Goal: Task Accomplishment & Management: Manage account settings

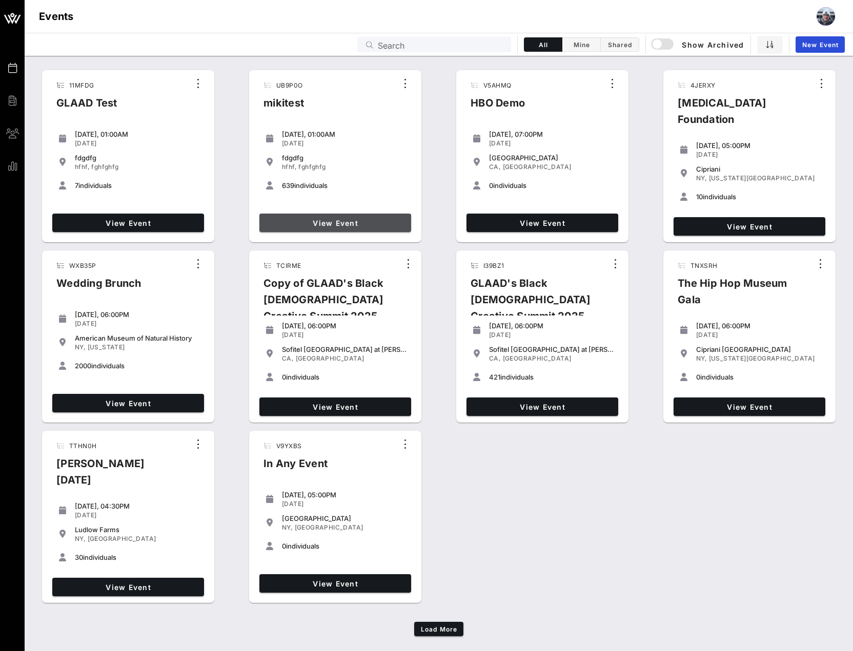
click at [331, 227] on link "View Event" at bounding box center [335, 223] width 152 height 18
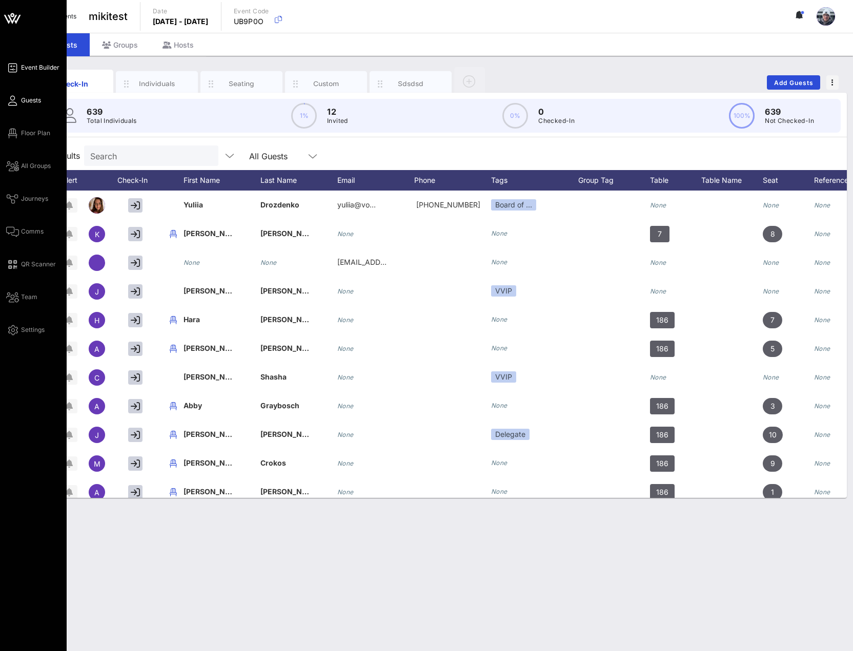
click at [37, 65] on span "Event Builder" at bounding box center [40, 67] width 38 height 9
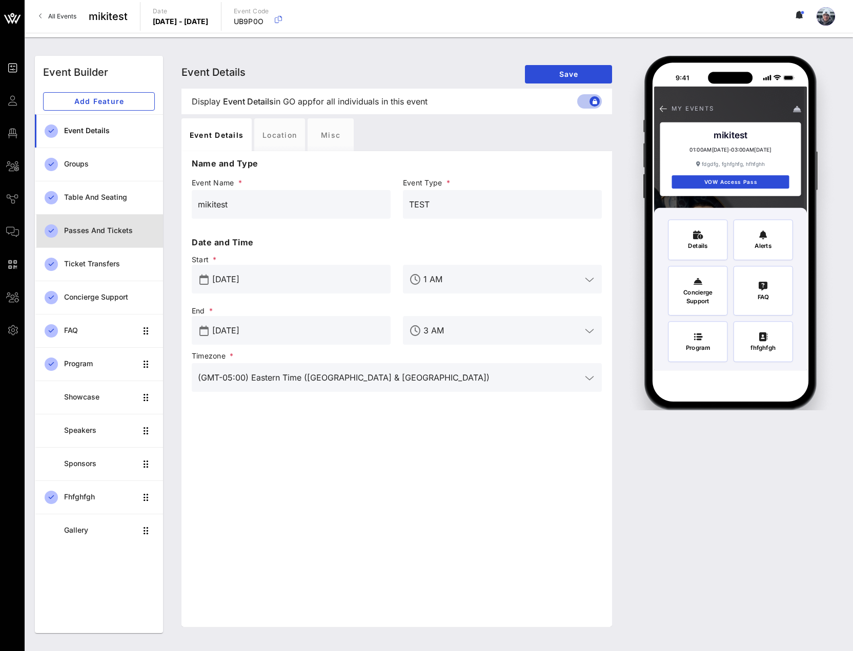
click at [92, 233] on div "Passes and Tickets" at bounding box center [109, 230] width 91 height 9
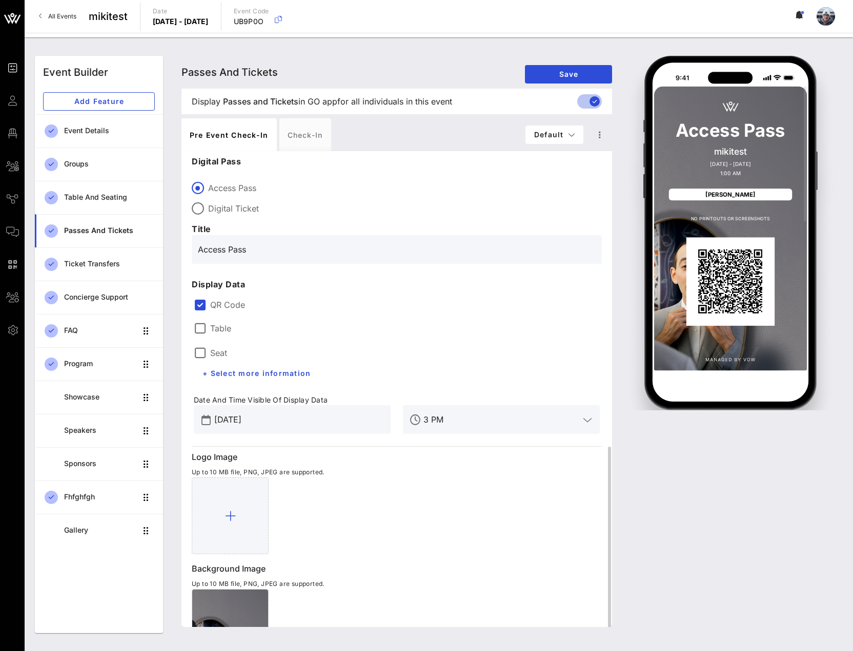
scroll to position [170, 0]
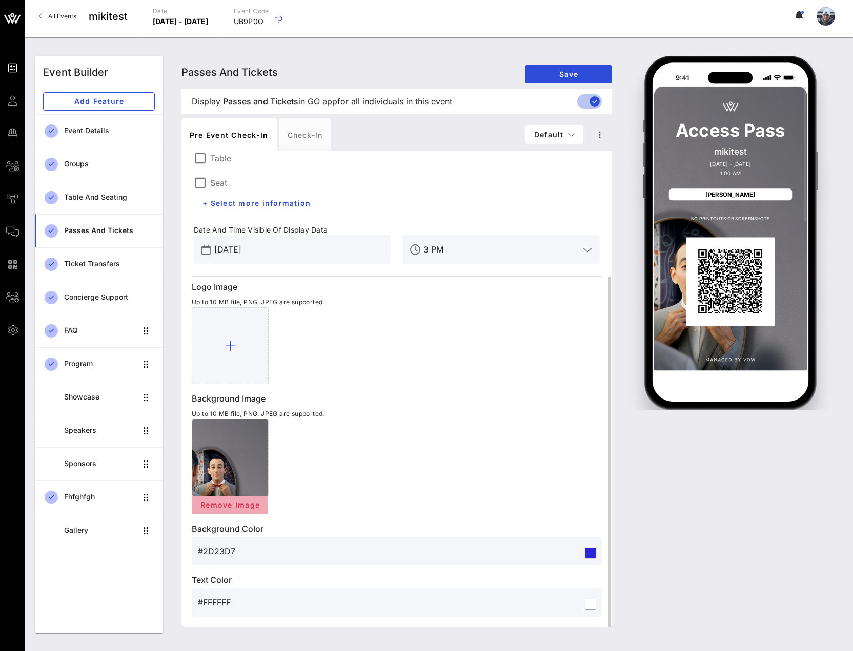
click at [237, 502] on span "Remove Image" at bounding box center [230, 505] width 60 height 9
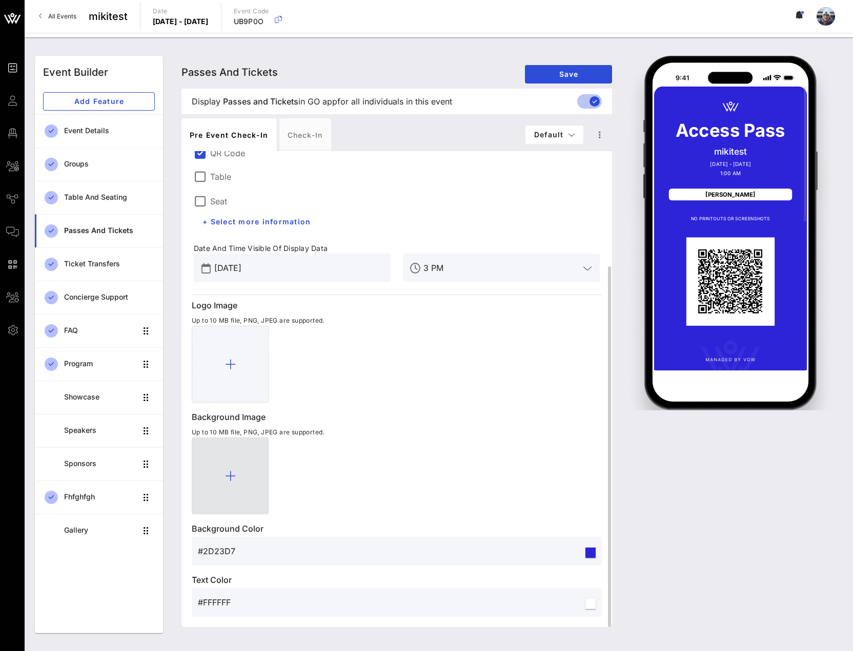
click at [234, 476] on icon at bounding box center [230, 476] width 11 height 12
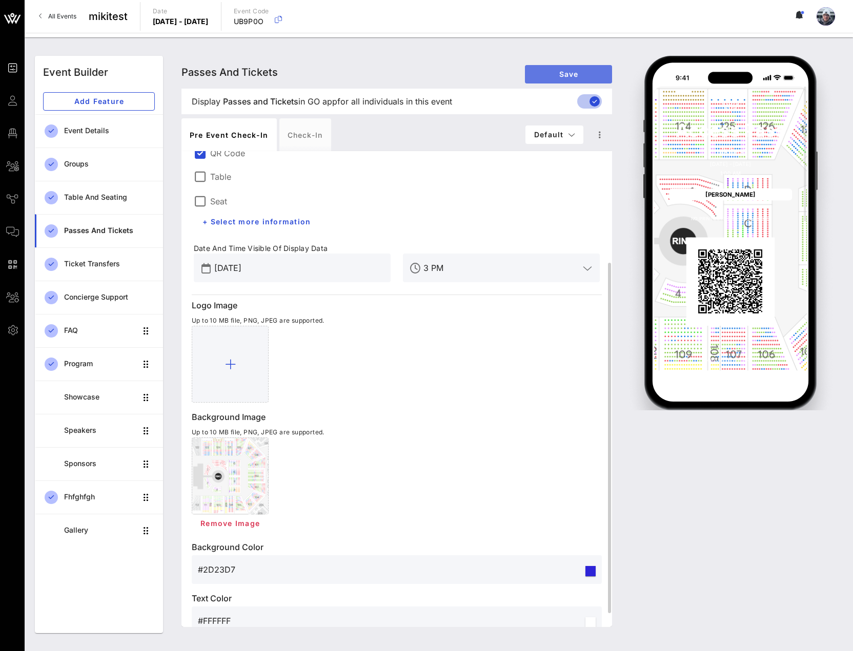
click at [568, 71] on span "Save" at bounding box center [568, 74] width 71 height 9
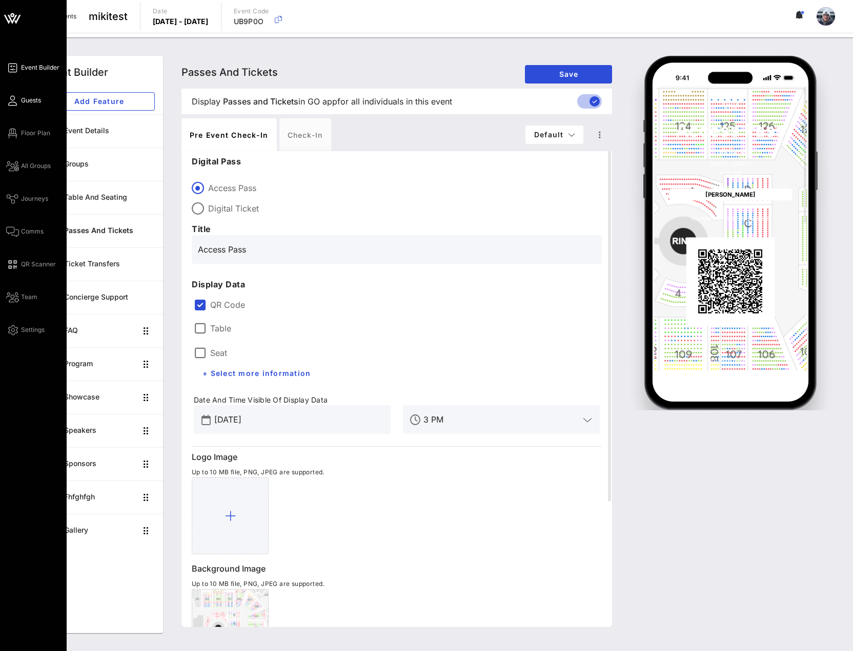
click at [19, 100] on link "Guests" at bounding box center [23, 100] width 35 height 12
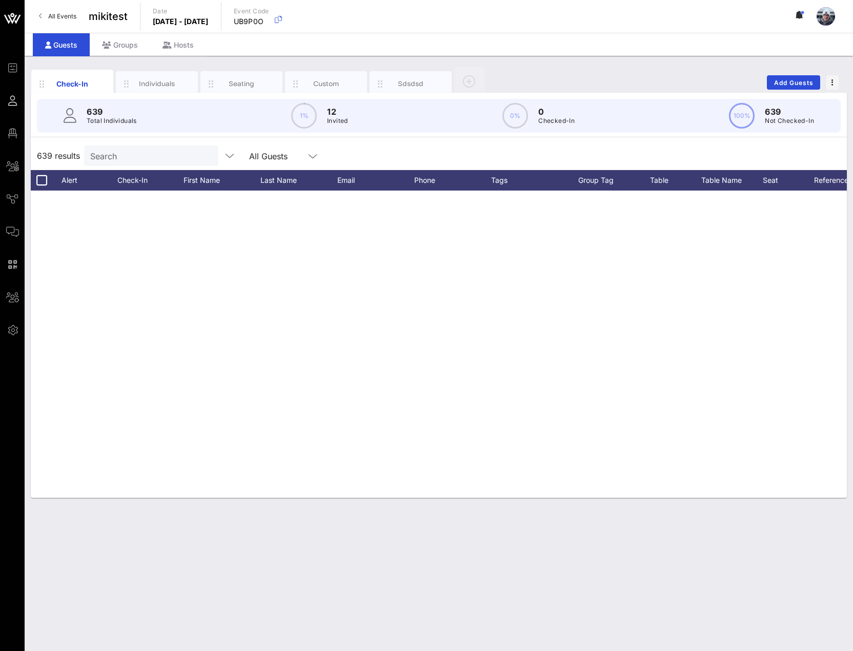
scroll to position [666, 0]
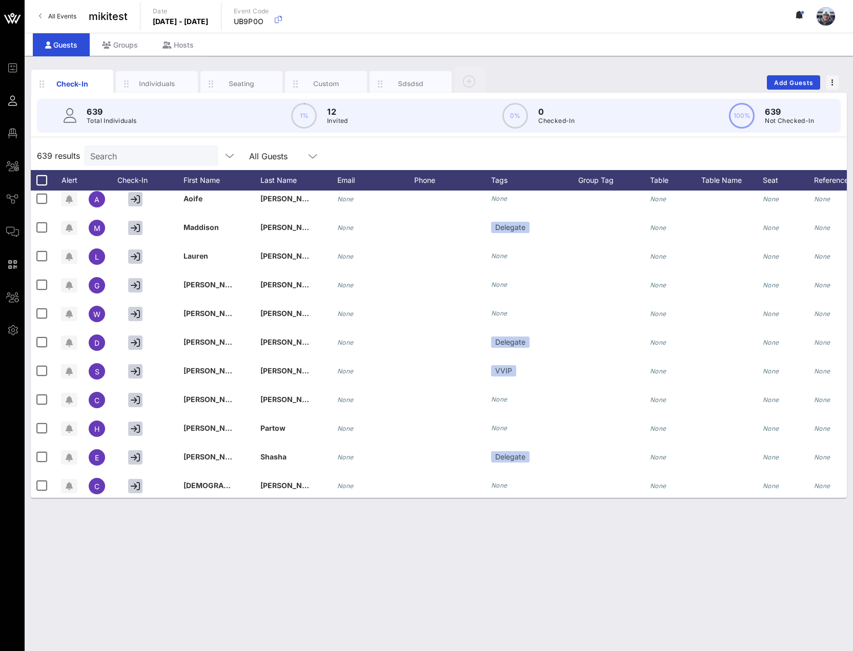
click at [835, 19] on div at bounding box center [830, 16] width 28 height 18
click at [827, 22] on div at bounding box center [825, 16] width 18 height 18
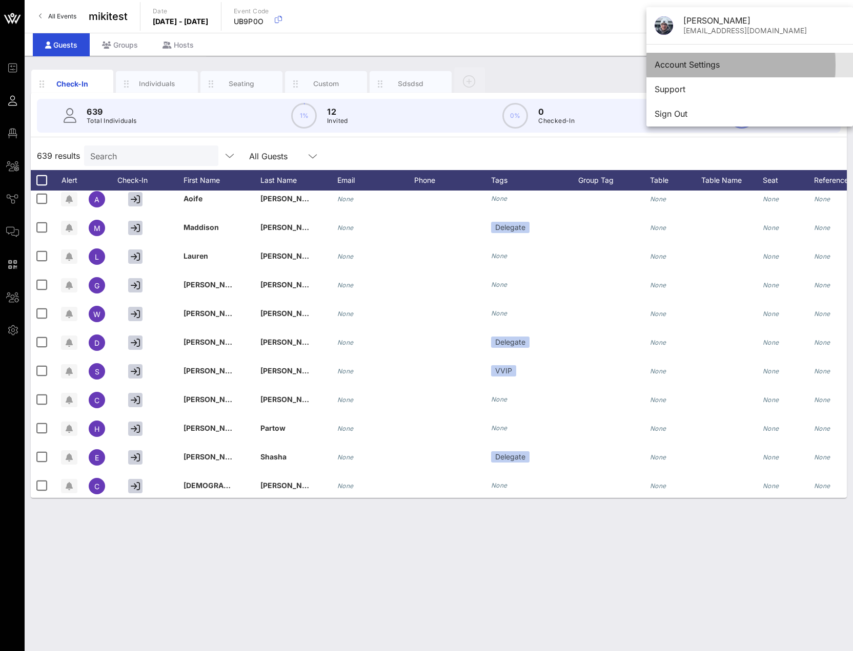
click at [695, 60] on div "Account Settings" at bounding box center [749, 65] width 190 height 10
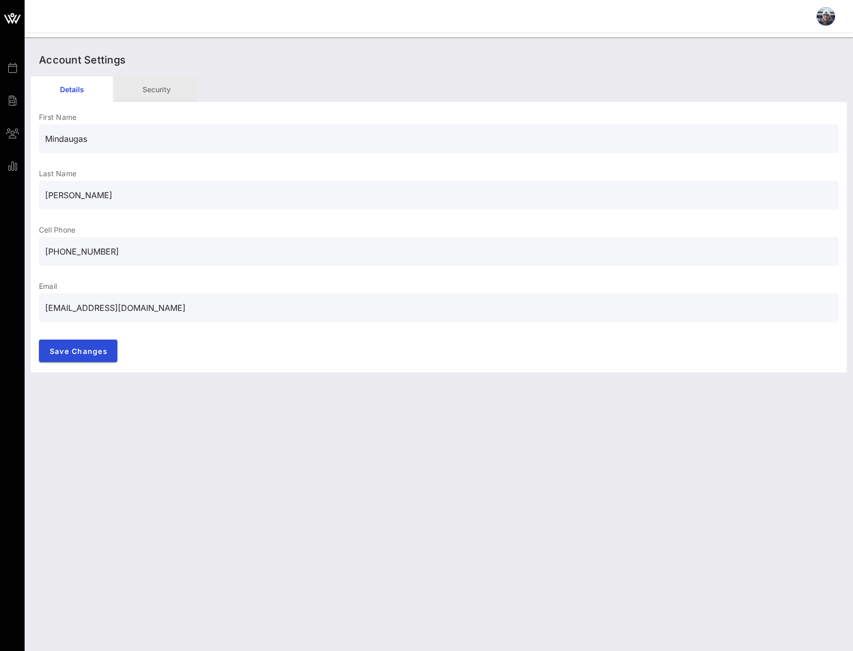
click at [169, 89] on div "Security" at bounding box center [156, 89] width 82 height 26
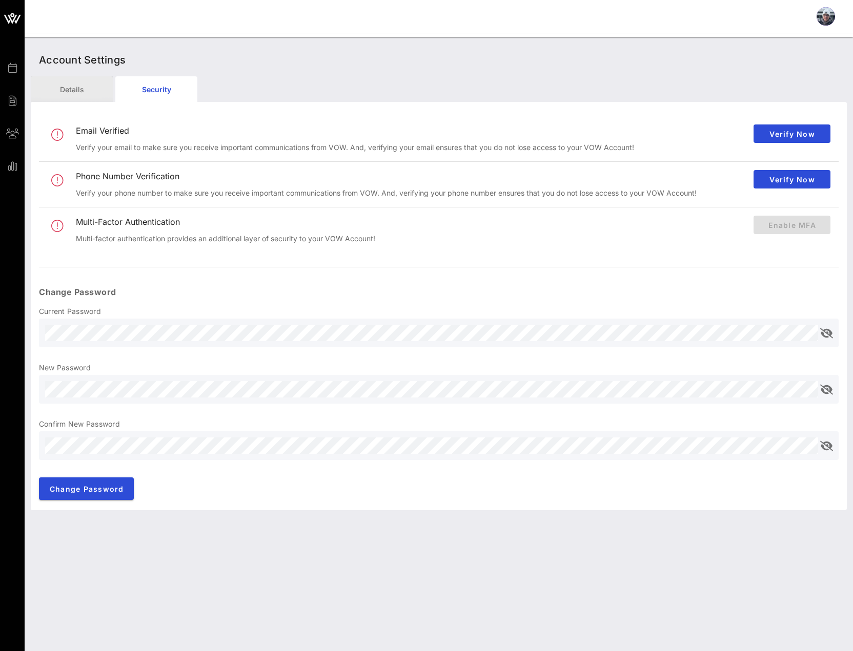
click at [70, 94] on div "Details" at bounding box center [72, 89] width 82 height 26
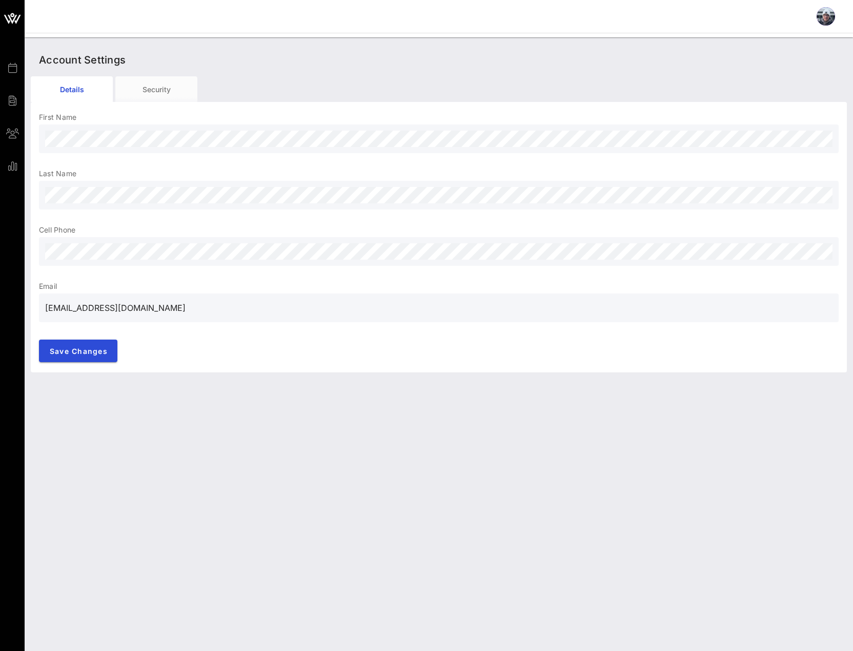
click at [824, 13] on div at bounding box center [825, 16] width 18 height 18
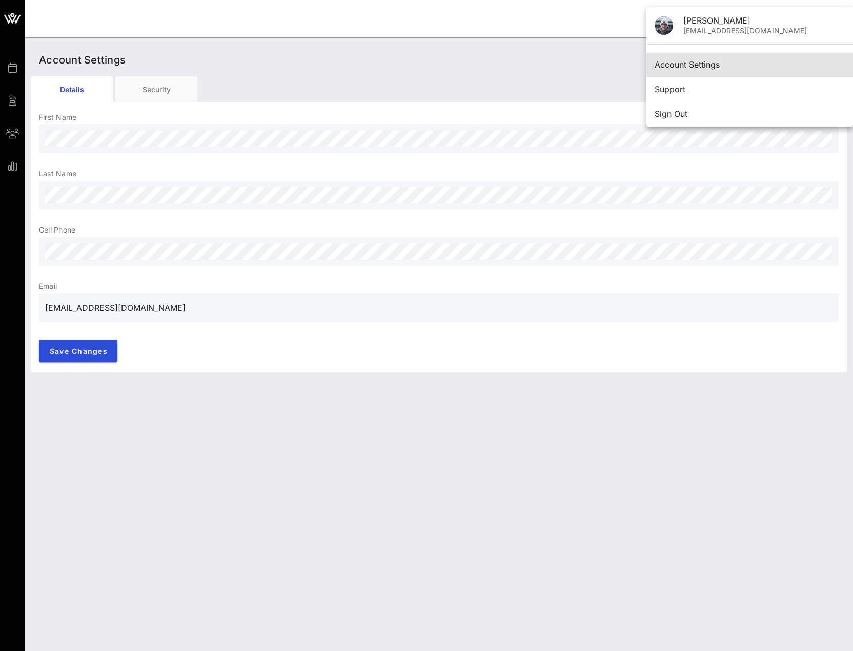
click at [664, 25] on div at bounding box center [663, 25] width 18 height 18
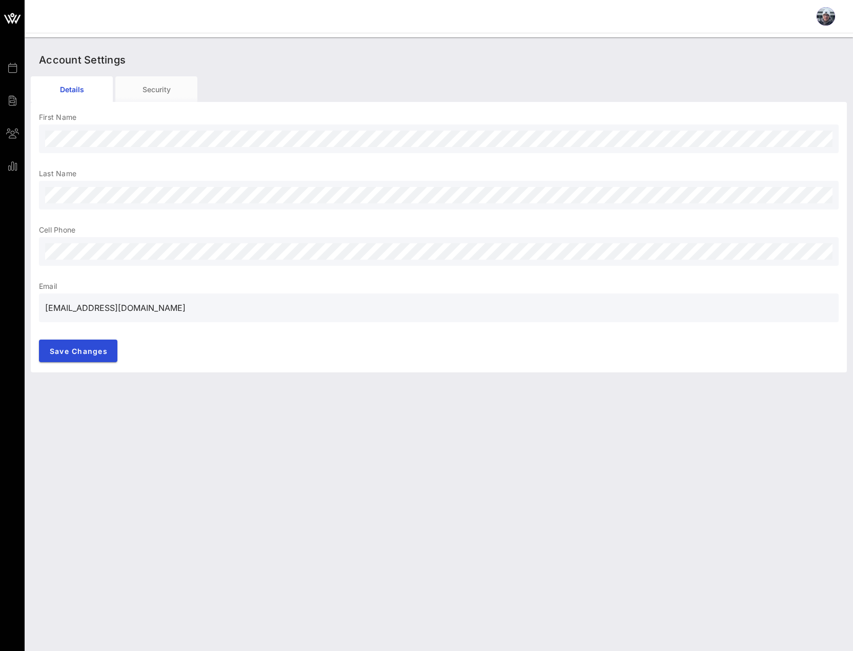
click at [832, 16] on div at bounding box center [825, 16] width 18 height 18
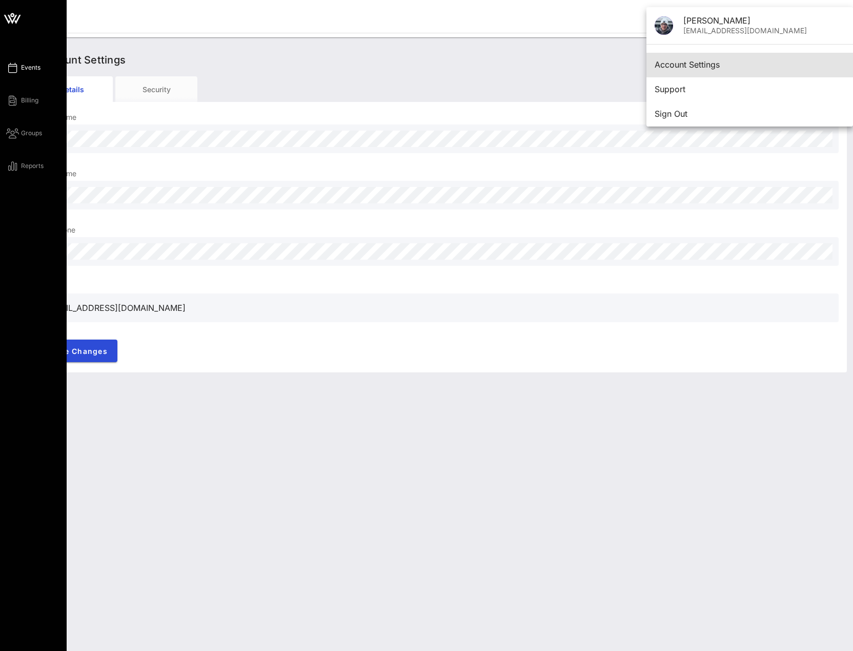
click at [29, 65] on span "Events" at bounding box center [30, 67] width 19 height 9
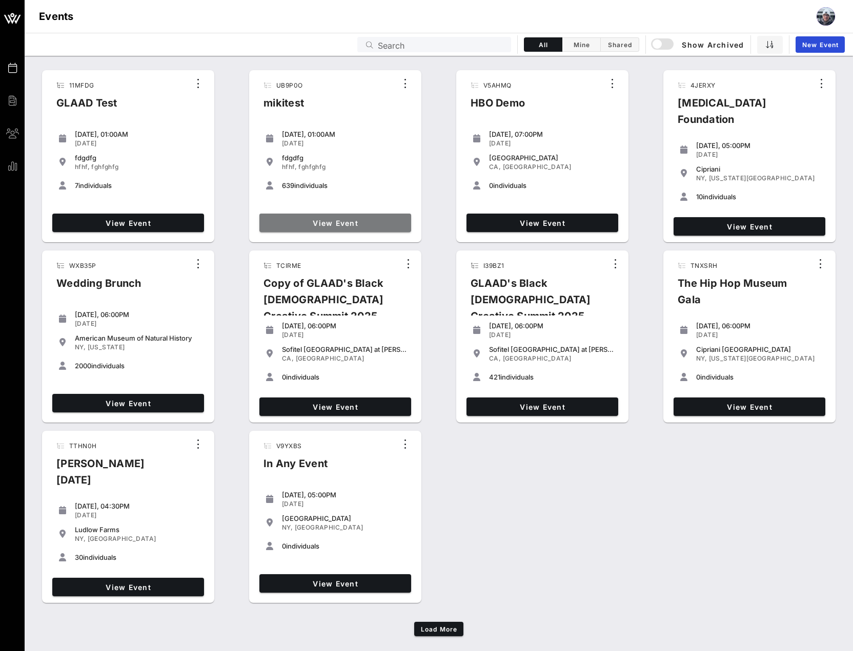
click at [337, 220] on span "View Event" at bounding box center [334, 223] width 143 height 9
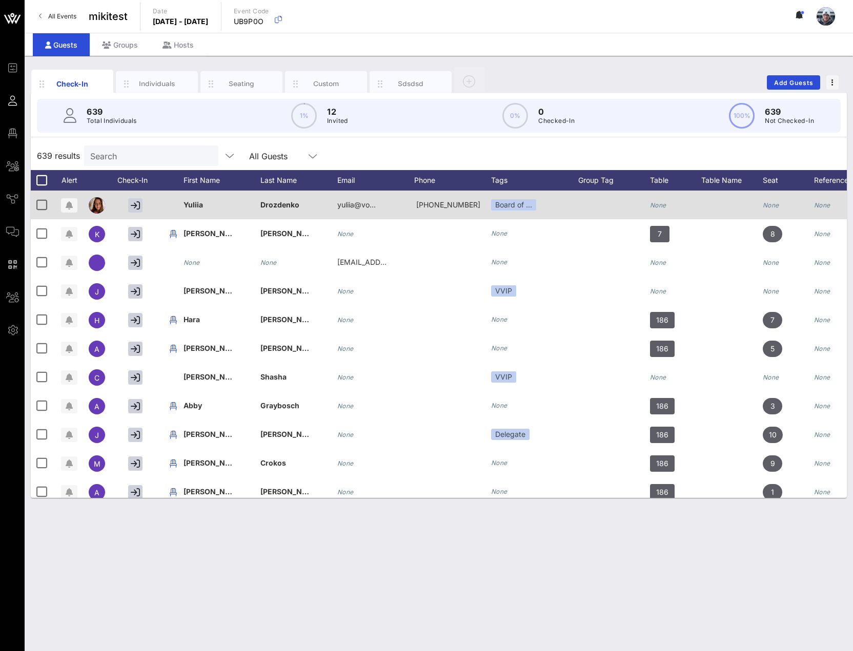
click at [97, 208] on div at bounding box center [97, 205] width 16 height 16
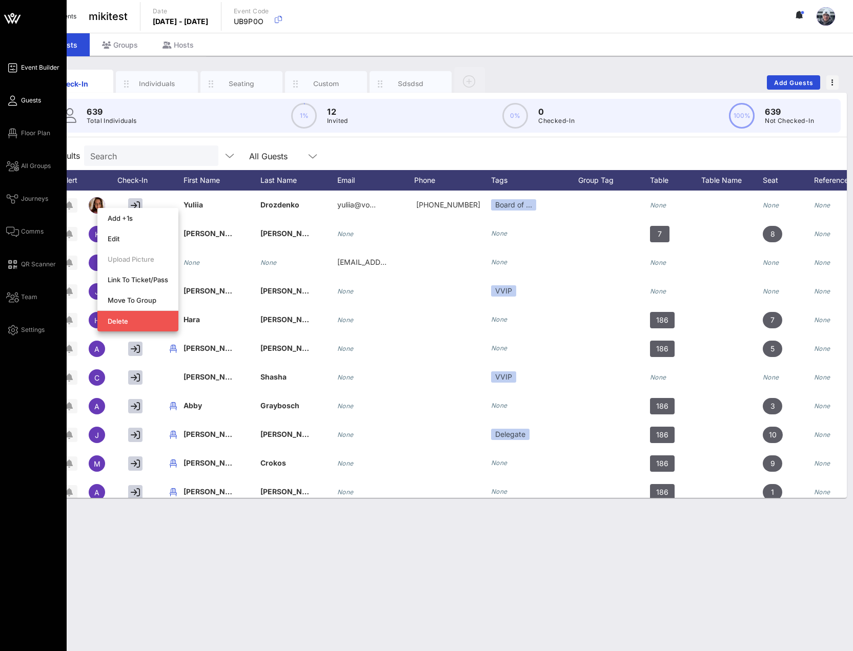
click at [34, 65] on span "Event Builder" at bounding box center [40, 67] width 38 height 9
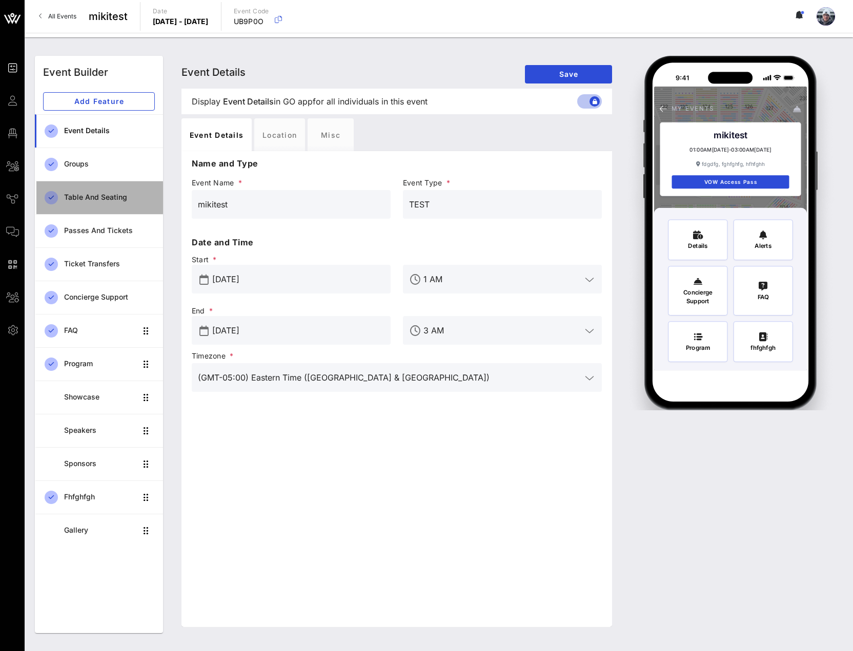
click at [111, 202] on div "Table and Seating" at bounding box center [109, 197] width 91 height 21
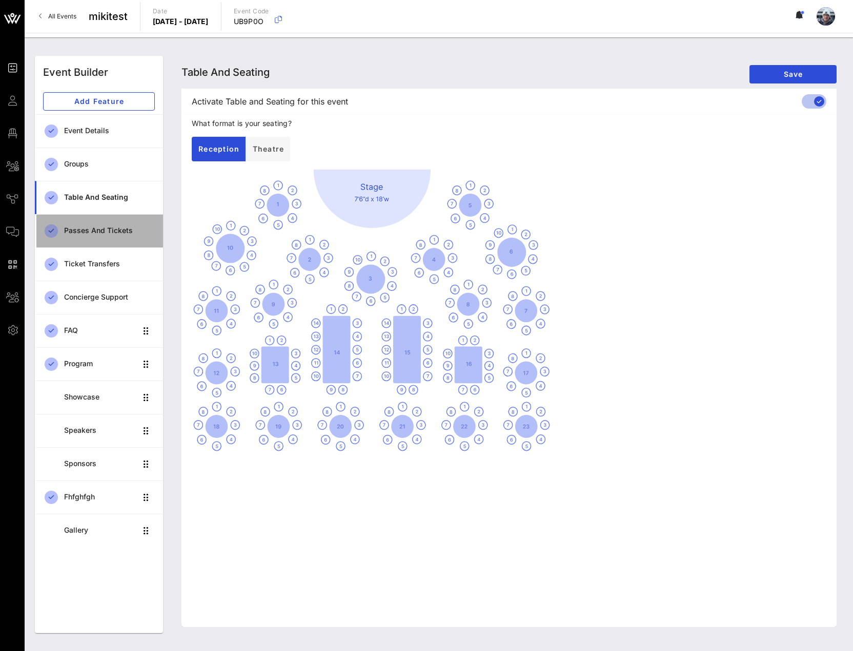
click at [114, 228] on div "Passes and Tickets" at bounding box center [109, 230] width 91 height 9
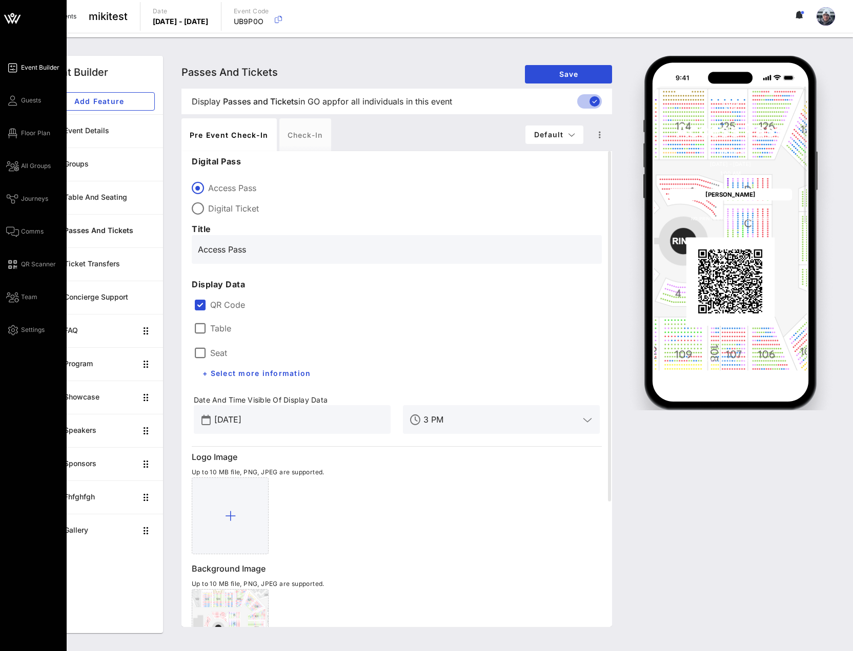
drag, startPoint x: 737, startPoint y: 281, endPoint x: 7, endPoint y: 65, distance: 761.4
click at [7, 65] on link "Event Builder" at bounding box center [32, 67] width 53 height 12
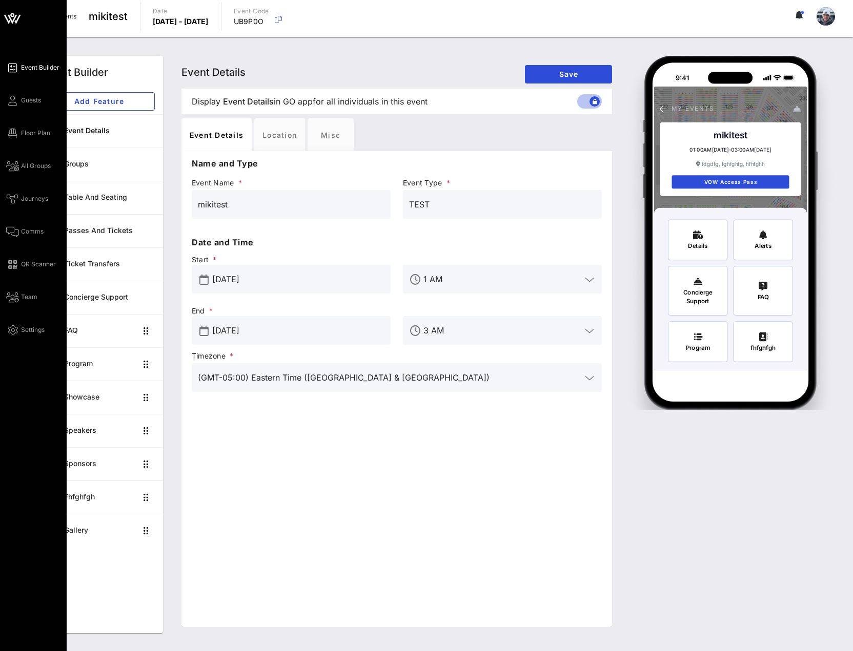
click at [14, 67] on icon at bounding box center [12, 68] width 13 height 2
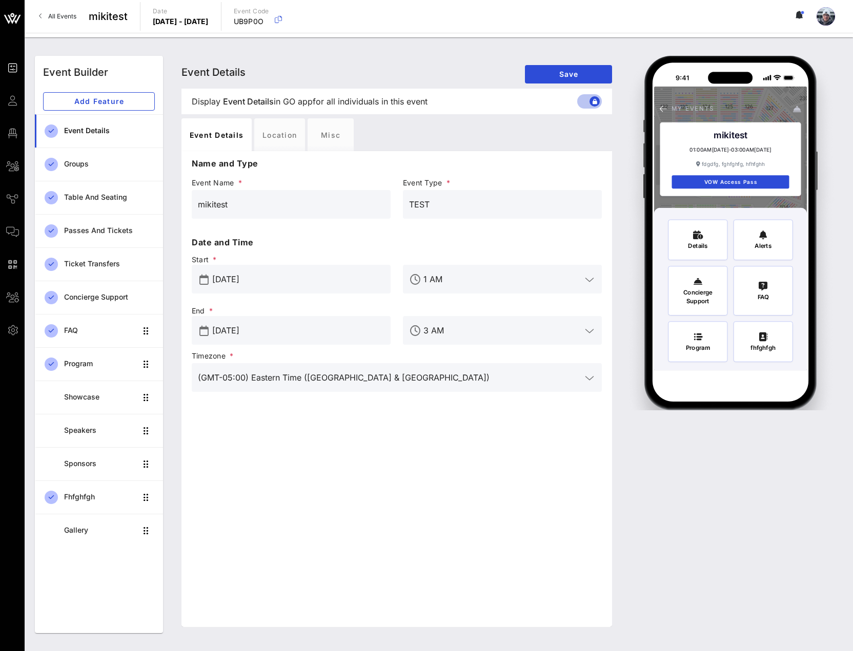
click at [53, 16] on span "All Events" at bounding box center [62, 16] width 28 height 8
